Goal: Task Accomplishment & Management: Manage account settings

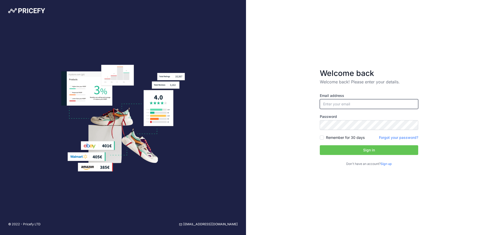
type input "[EMAIL_ADDRESS][DOMAIN_NAME]"
click at [381, 151] on button "Sign in" at bounding box center [369, 150] width 98 height 10
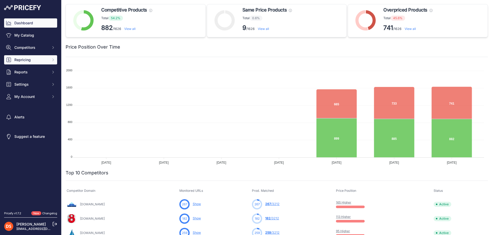
click at [28, 62] on span "Repricing" at bounding box center [31, 59] width 34 height 5
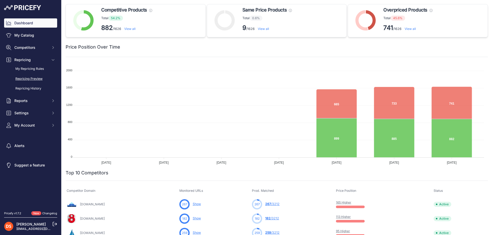
click at [26, 78] on link "Repricing Preview" at bounding box center [30, 79] width 53 height 9
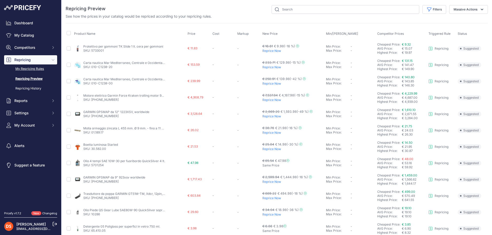
click at [29, 69] on link "My Repricing Rules" at bounding box center [30, 69] width 53 height 9
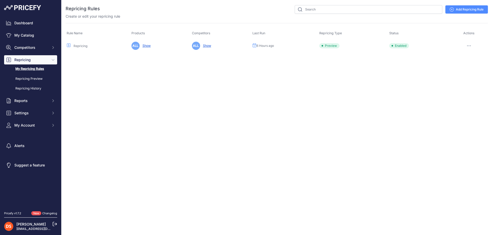
click at [467, 45] on button "button" at bounding box center [468, 45] width 10 height 7
click at [465, 81] on button "Disable" at bounding box center [470, 81] width 33 height 8
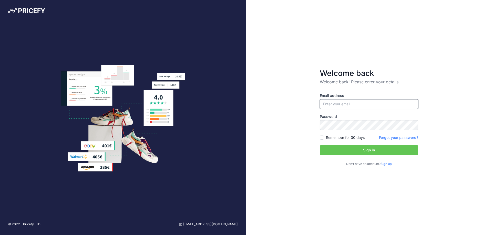
type input "[EMAIL_ADDRESS][DOMAIN_NAME]"
click at [370, 149] on button "Sign in" at bounding box center [369, 150] width 98 height 10
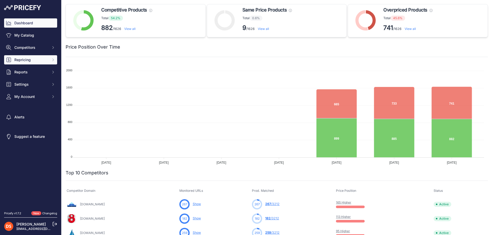
click at [22, 59] on span "Repricing" at bounding box center [31, 59] width 34 height 5
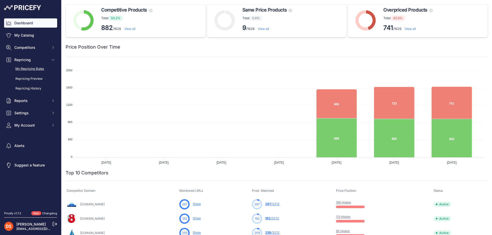
click at [33, 70] on link "My Repricing Rules" at bounding box center [30, 69] width 53 height 9
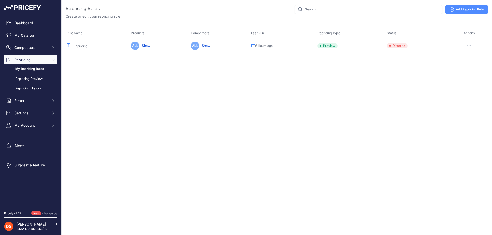
click at [469, 45] on button "button" at bounding box center [469, 45] width 10 height 7
click at [397, 56] on div "You are not connected to the internet. Repricing Rules" at bounding box center [277, 28] width 422 height 57
click at [29, 36] on link "My Catalog" at bounding box center [30, 35] width 53 height 9
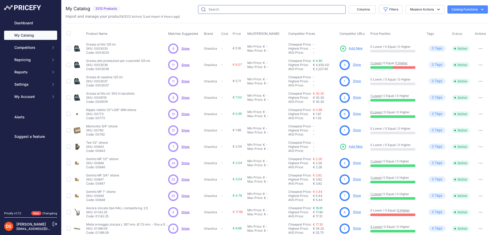
drag, startPoint x: 0, startPoint y: 0, endPoint x: 327, endPoint y: 10, distance: 326.9
click at [327, 10] on input "text" at bounding box center [271, 9] width 147 height 9
type input "iosso"
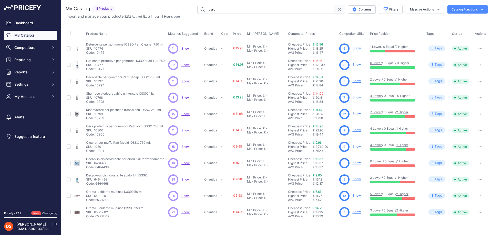
click at [182, 163] on span "Show" at bounding box center [185, 163] width 8 height 4
click at [407, 162] on link "1 Higher" at bounding box center [403, 162] width 12 height 4
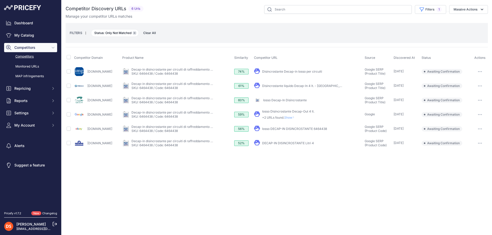
click at [135, 34] on icon "button" at bounding box center [134, 33] width 2 height 2
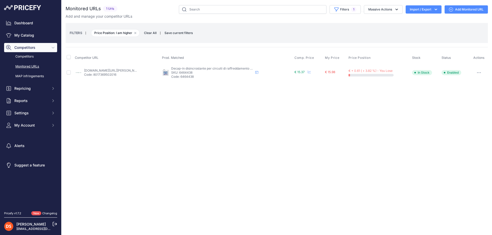
click at [108, 71] on link "fornautica.com/sgrassanti-e-disinscrostanti/550-iosso-decap-in-disincrostante-p…" at bounding box center [113, 71] width 58 height 4
click at [477, 72] on icon "button" at bounding box center [479, 72] width 4 height 1
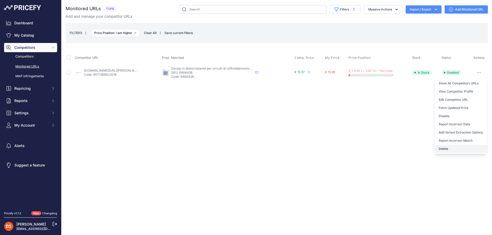
click at [446, 148] on button "Delete" at bounding box center [460, 149] width 52 height 8
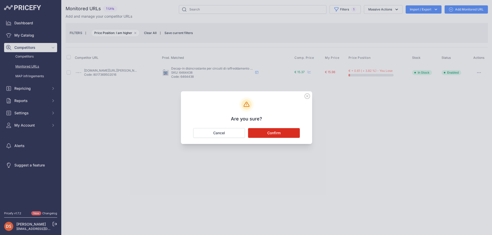
drag, startPoint x: 276, startPoint y: 133, endPoint x: 275, endPoint y: 125, distance: 7.2
click at [276, 132] on button "Confirm" at bounding box center [274, 133] width 52 height 10
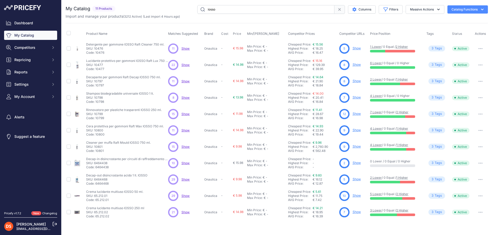
click at [478, 163] on icon "button" at bounding box center [478, 163] width 1 height 1
click at [34, 36] on link "My Catalog" at bounding box center [30, 35] width 53 height 9
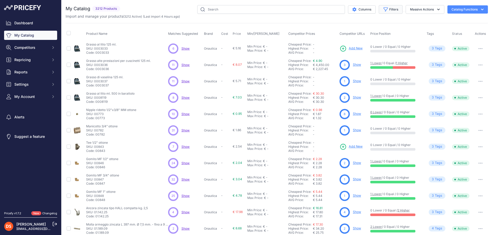
click at [383, 7] on icon "button" at bounding box center [385, 9] width 5 height 5
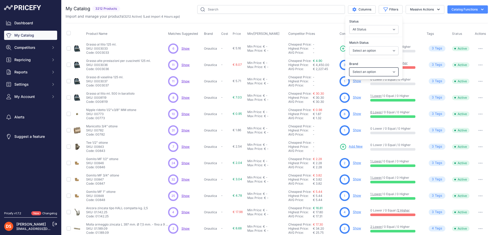
click at [365, 71] on select "Select an option CAN Onautica Safe Nanotech Sivac Ultraflex s.r.l. Viadana s.r.…" at bounding box center [373, 72] width 49 height 9
drag, startPoint x: 365, startPoint y: 70, endPoint x: 364, endPoint y: 64, distance: 6.7
click at [365, 70] on select "Select an option CAN Onautica Safe Nanotech Sivac Ultraflex s.r.l. Viadana s.r.…" at bounding box center [373, 72] width 49 height 9
click at [362, 53] on select "Select an option Matched Unmatched" at bounding box center [373, 50] width 49 height 9
select select "1"
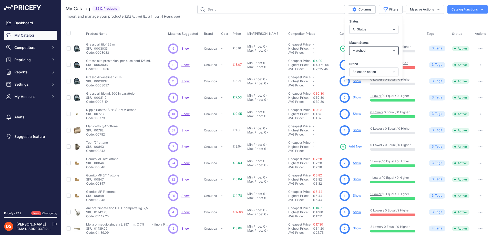
click at [349, 46] on select "Select an option Matched Unmatched" at bounding box center [373, 50] width 49 height 9
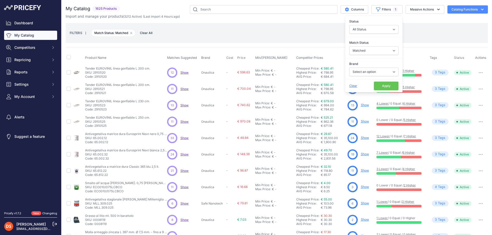
click at [380, 84] on button "Apply" at bounding box center [386, 86] width 25 height 9
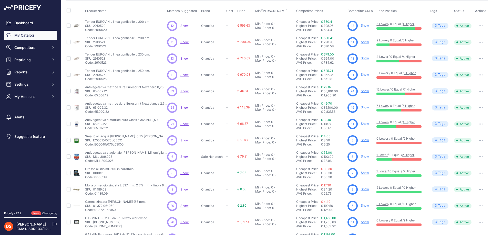
scroll to position [96, 0]
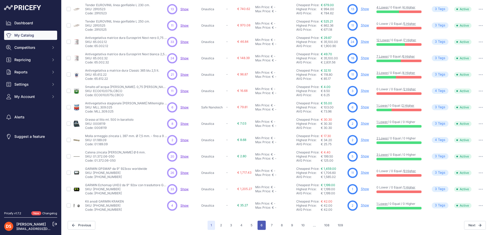
click at [260, 223] on button "6" at bounding box center [261, 225] width 8 height 9
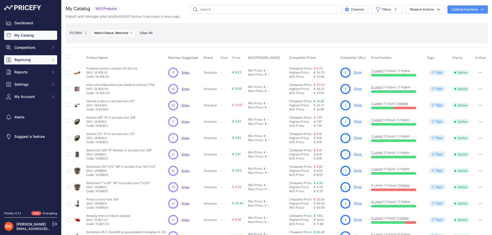
click at [26, 57] on span "Repricing" at bounding box center [31, 59] width 34 height 5
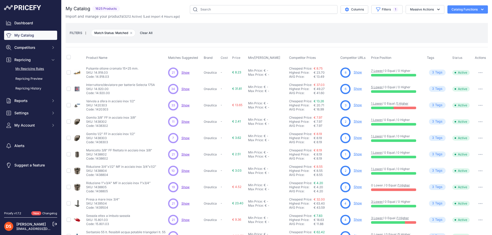
click at [30, 68] on link "My Repricing Rules" at bounding box center [30, 69] width 53 height 9
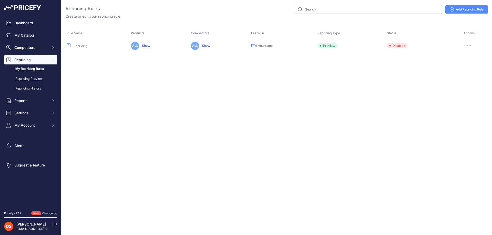
click at [30, 78] on link "Repricing Preview" at bounding box center [30, 79] width 53 height 9
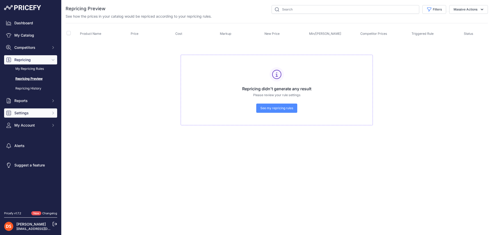
click at [28, 112] on span "Settings" at bounding box center [31, 113] width 34 height 5
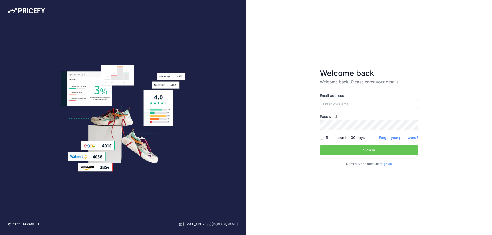
type input "[EMAIL_ADDRESS][DOMAIN_NAME]"
click at [361, 153] on button "Sign in" at bounding box center [369, 150] width 98 height 10
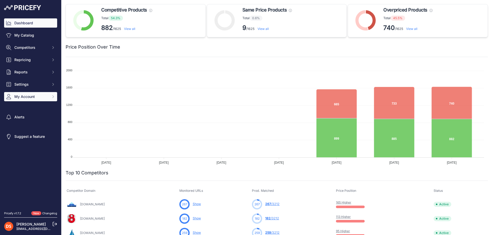
click at [19, 97] on span "My Account" at bounding box center [31, 96] width 34 height 5
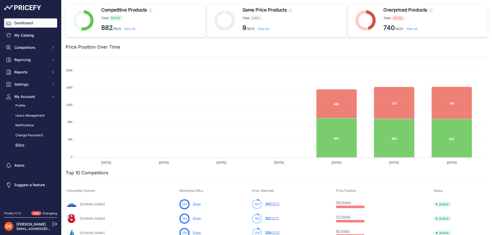
click at [22, 143] on link "Billing" at bounding box center [30, 145] width 53 height 9
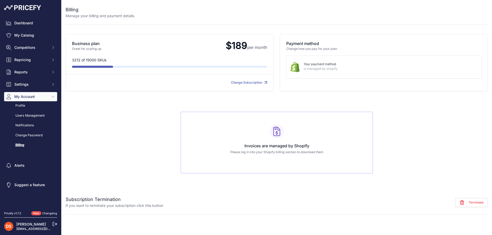
click at [242, 84] on link "Change Subscription" at bounding box center [249, 83] width 36 height 4
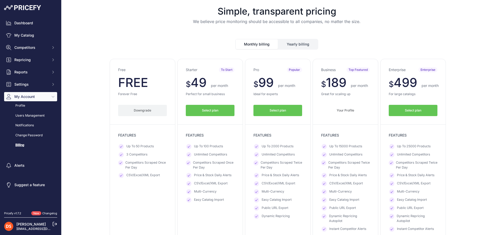
click at [132, 115] on button "Downgrade" at bounding box center [142, 111] width 49 height 12
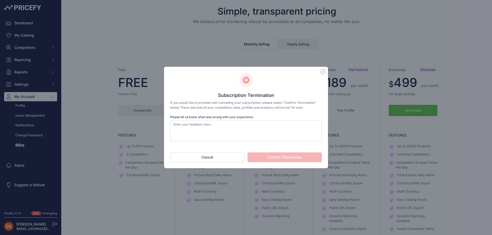
click at [271, 159] on button "Confirm Termination" at bounding box center [284, 158] width 74 height 10
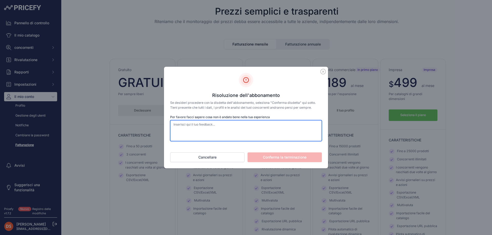
drag, startPoint x: 199, startPoint y: 125, endPoint x: 215, endPoint y: 124, distance: 15.4
click at [199, 125] on textarea "Per favore facci sapere cosa non è andato bene nella tua esperienza" at bounding box center [246, 130] width 152 height 21
type textarea "grazie voglio annullare"
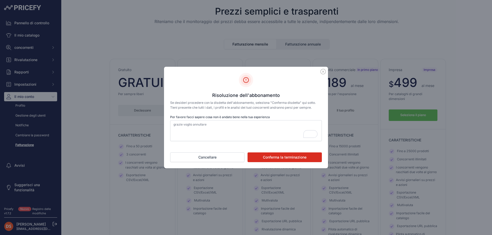
click at [273, 156] on font "Conferma la terminazione" at bounding box center [285, 157] width 44 height 4
